Goal: Information Seeking & Learning: Learn about a topic

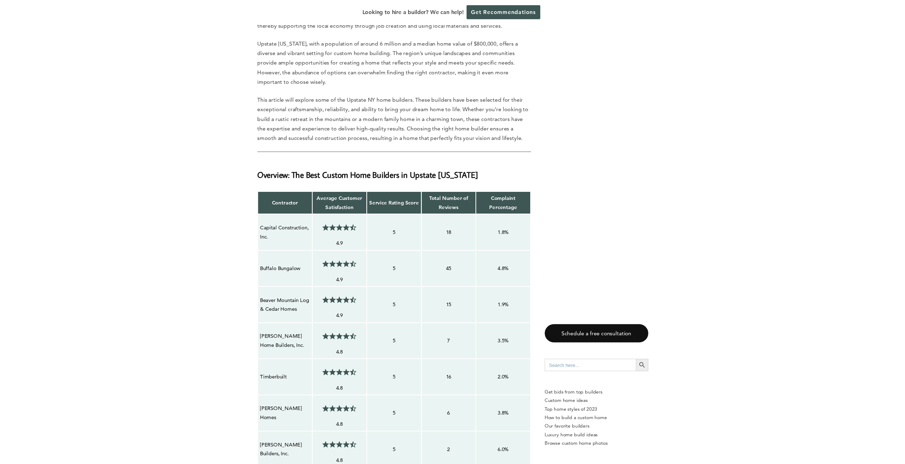
scroll to position [547, 0]
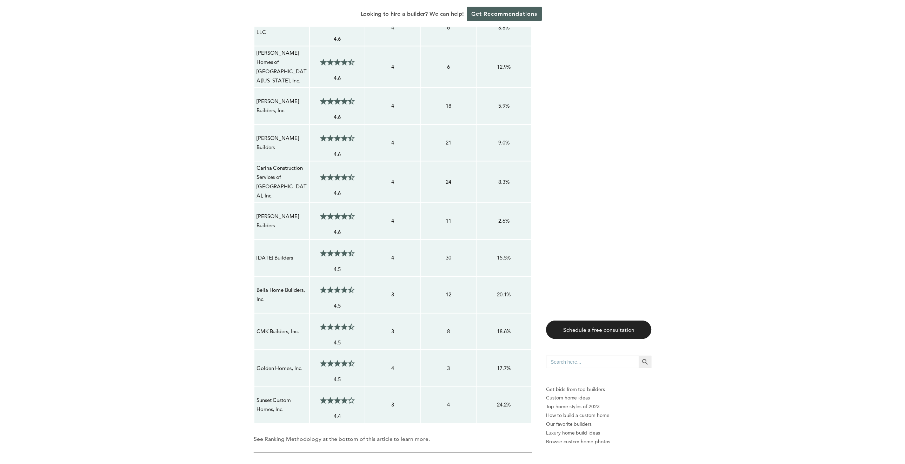
scroll to position [895, 0]
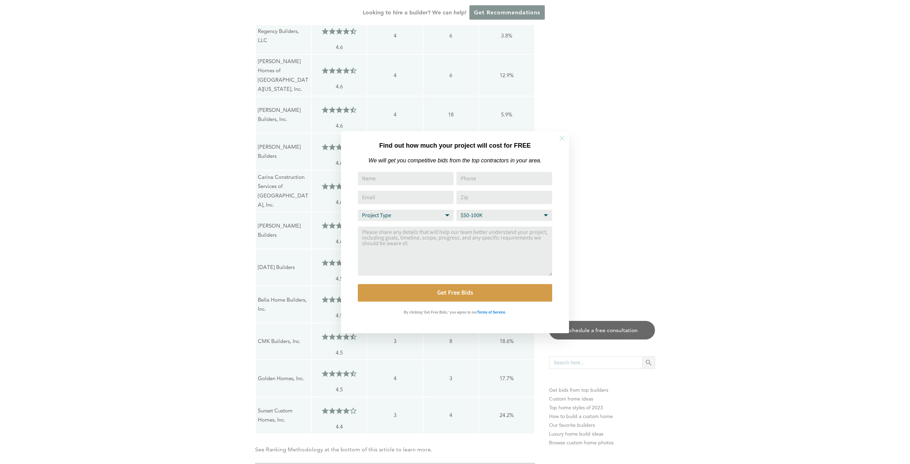
click at [565, 140] on icon at bounding box center [562, 138] width 8 height 8
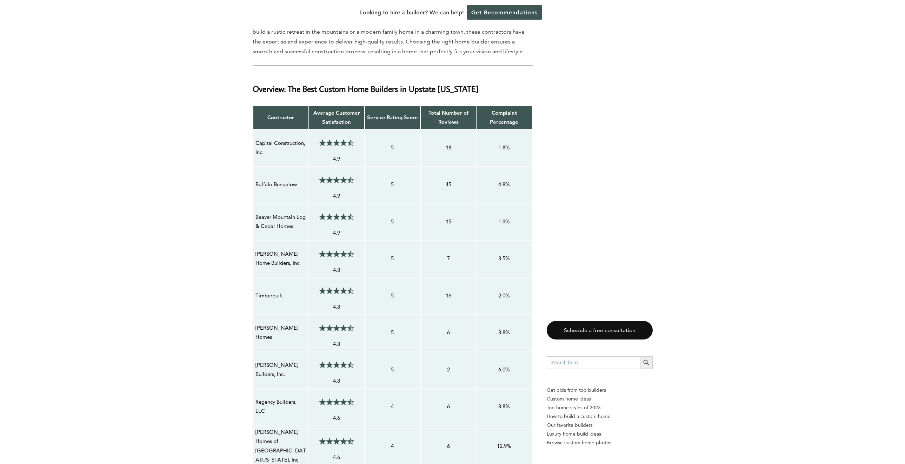
scroll to position [516, 0]
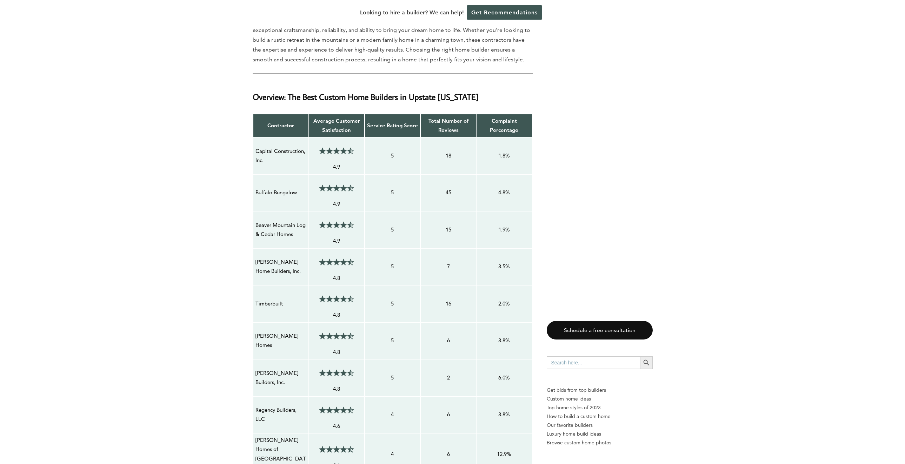
click at [254, 153] on td "Capital Construction, Inc." at bounding box center [281, 155] width 56 height 37
drag, startPoint x: 272, startPoint y: 160, endPoint x: 256, endPoint y: 151, distance: 17.7
click at [256, 151] on p "Capital Construction, Inc." at bounding box center [280, 156] width 51 height 19
copy p "Capital Construction, Inc."
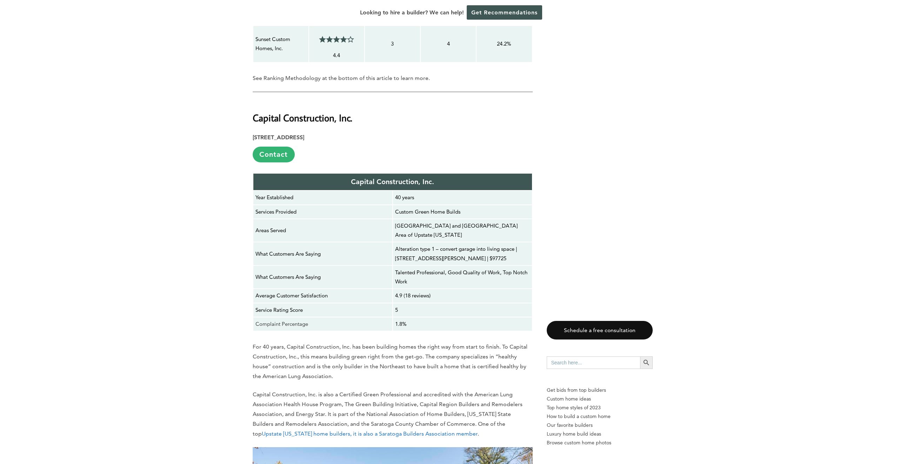
scroll to position [1274, 0]
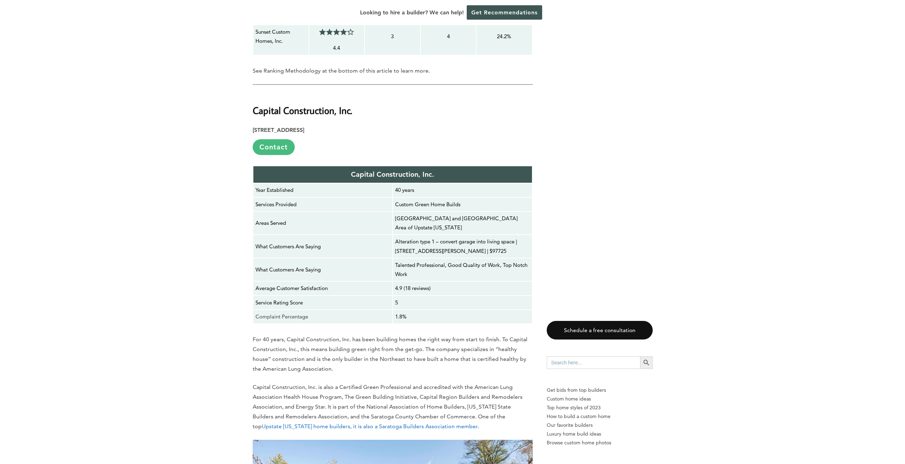
click at [276, 141] on link "Contact" at bounding box center [274, 147] width 42 height 16
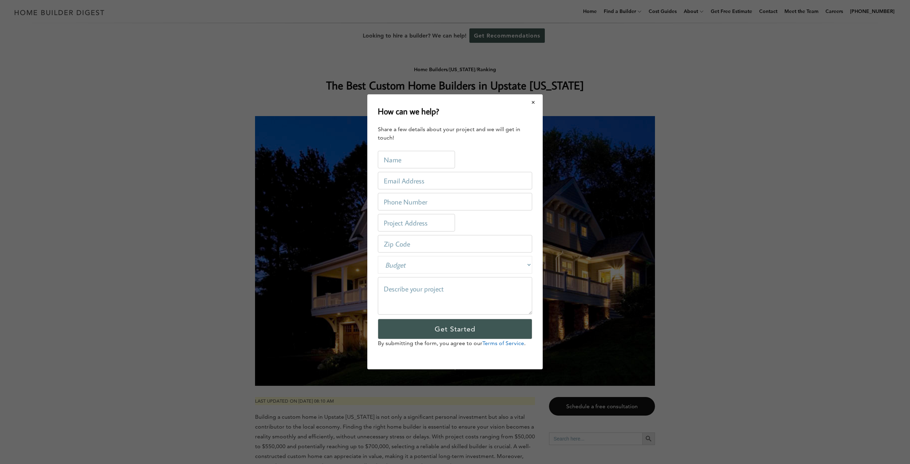
click at [534, 101] on button "Close modal" at bounding box center [533, 102] width 19 height 15
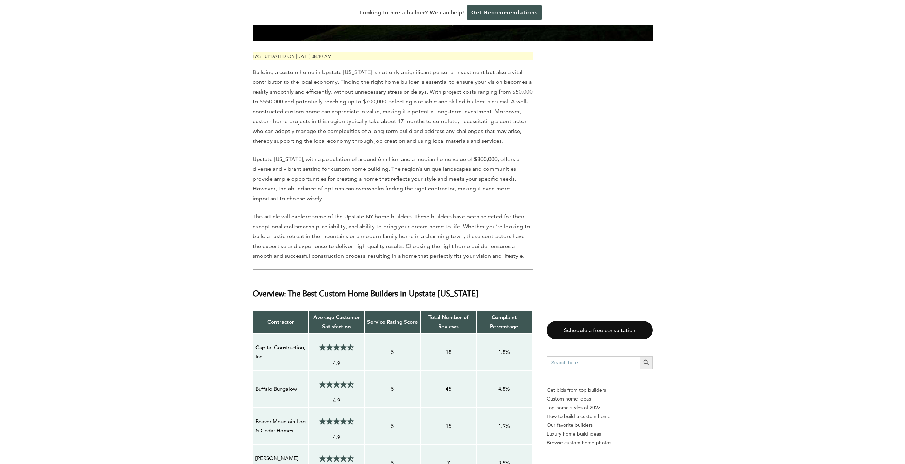
scroll to position [505, 0]
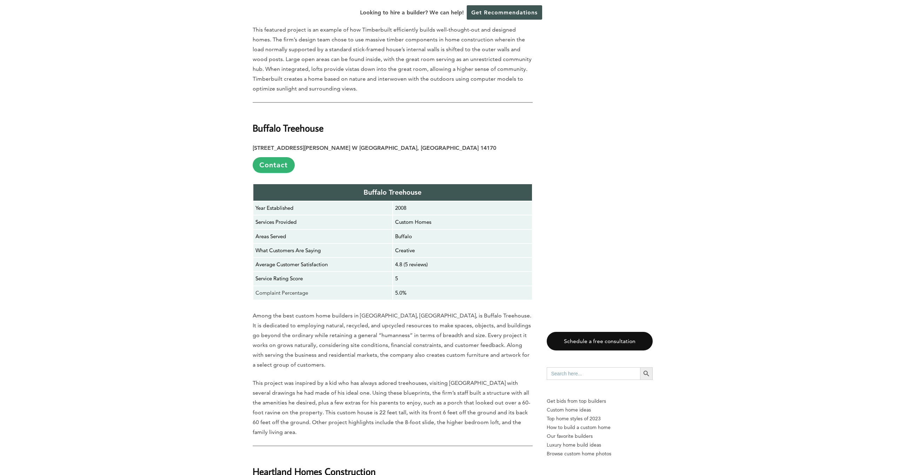
scroll to position [1431, 0]
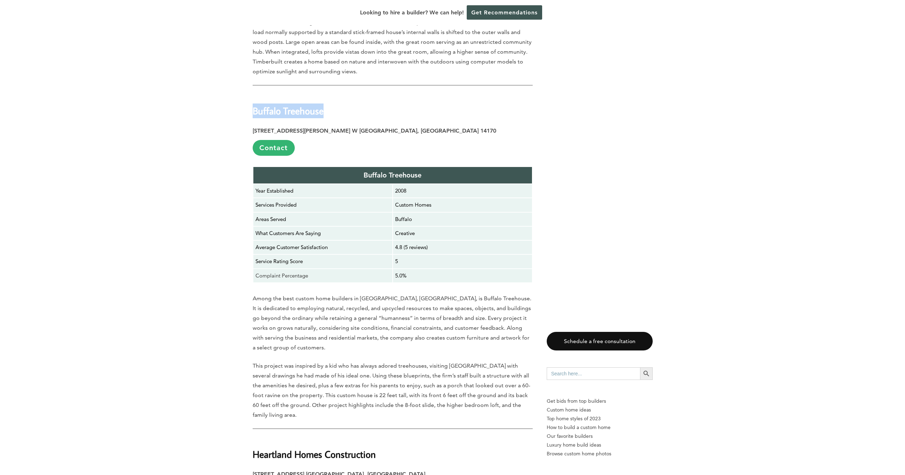
drag, startPoint x: 253, startPoint y: 61, endPoint x: 324, endPoint y: 65, distance: 70.6
click at [326, 94] on h2 "Buffalo Treehouse" at bounding box center [393, 106] width 280 height 24
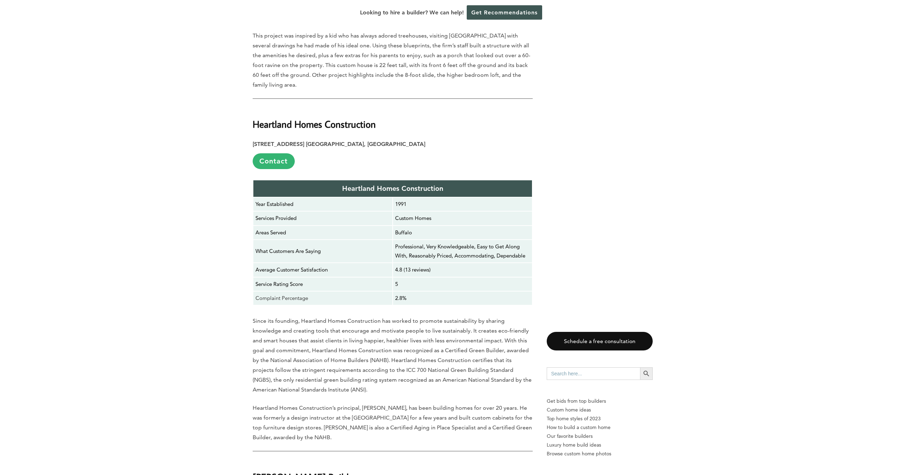
scroll to position [1768, 0]
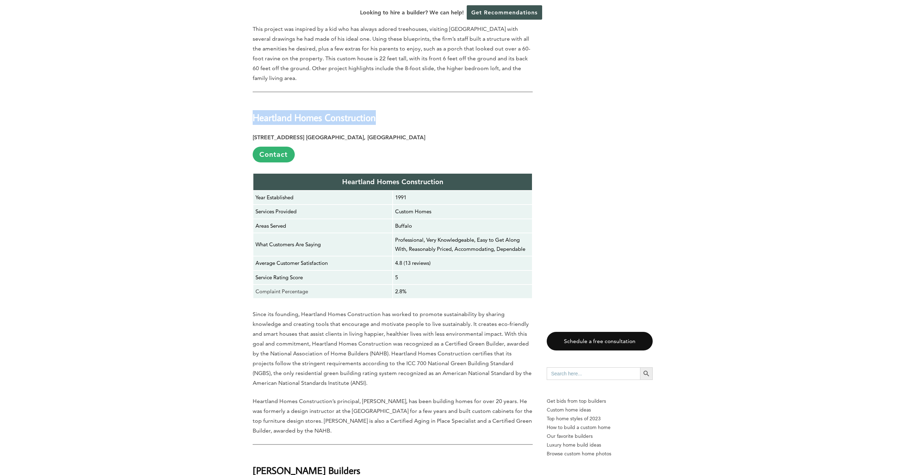
drag, startPoint x: 254, startPoint y: 60, endPoint x: 384, endPoint y: 58, distance: 129.4
click at [384, 101] on h2 "Heartland Homes Construction" at bounding box center [393, 113] width 280 height 24
